Goal: Task Accomplishment & Management: Complete application form

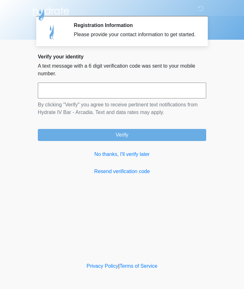
click at [159, 95] on input "text" at bounding box center [122, 91] width 168 height 16
click at [113, 158] on link "No thanks, I'll verify later" at bounding box center [122, 155] width 168 height 8
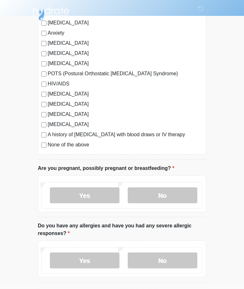
scroll to position [124, 0]
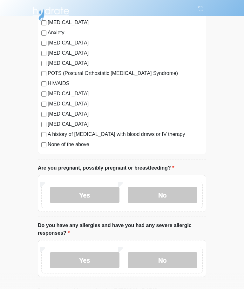
click at [171, 190] on label "No" at bounding box center [163, 195] width 70 height 16
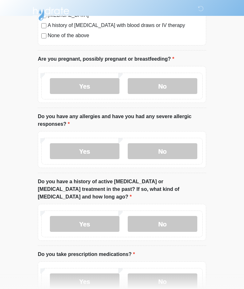
click at [174, 153] on label "No" at bounding box center [163, 151] width 70 height 16
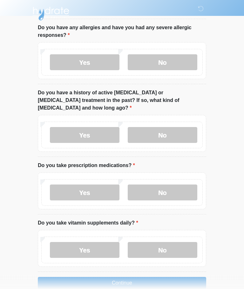
scroll to position [326, 0]
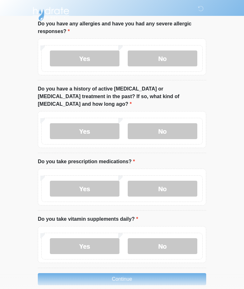
click at [173, 125] on label "No" at bounding box center [163, 131] width 70 height 16
click at [171, 181] on label "No" at bounding box center [163, 189] width 70 height 16
click at [164, 242] on label "No" at bounding box center [163, 246] width 70 height 16
click at [145, 273] on button "Continue" at bounding box center [122, 279] width 168 height 12
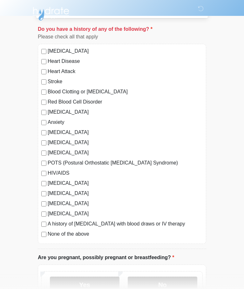
click at [171, 284] on label "No" at bounding box center [163, 285] width 70 height 16
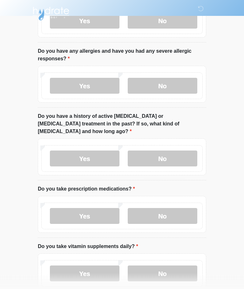
scroll to position [326, 0]
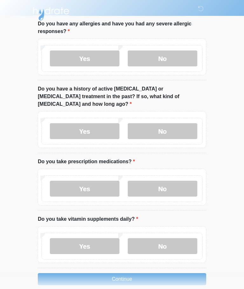
click at [126, 273] on button "Continue" at bounding box center [122, 279] width 168 height 12
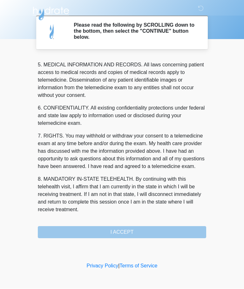
scroll to position [207, 0]
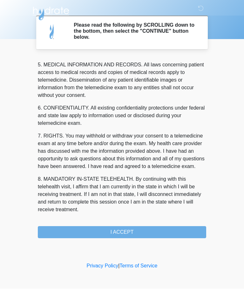
click at [137, 233] on button "I ACCEPT" at bounding box center [122, 233] width 168 height 12
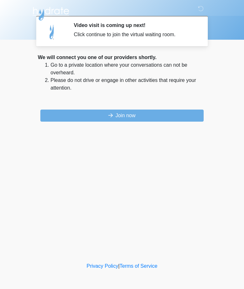
click at [166, 113] on button "Join now" at bounding box center [121, 116] width 163 height 12
